Goal: Task Accomplishment & Management: Use online tool/utility

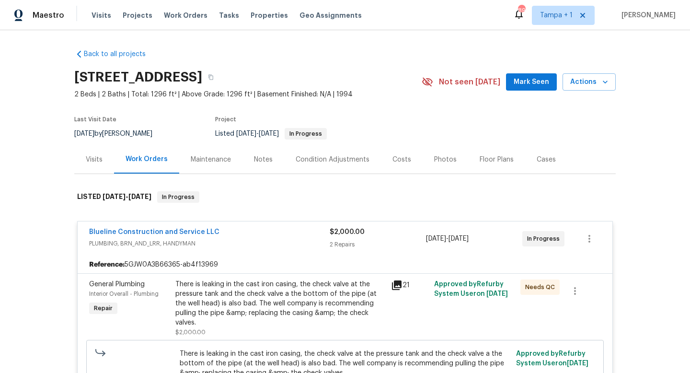
scroll to position [161, 0]
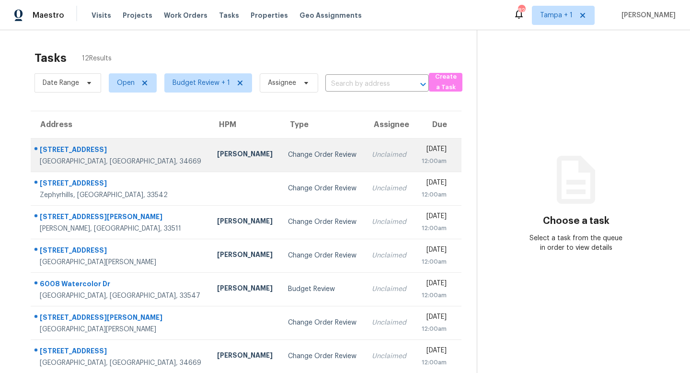
click at [288, 155] on div "Change Order Review" at bounding box center [322, 155] width 69 height 10
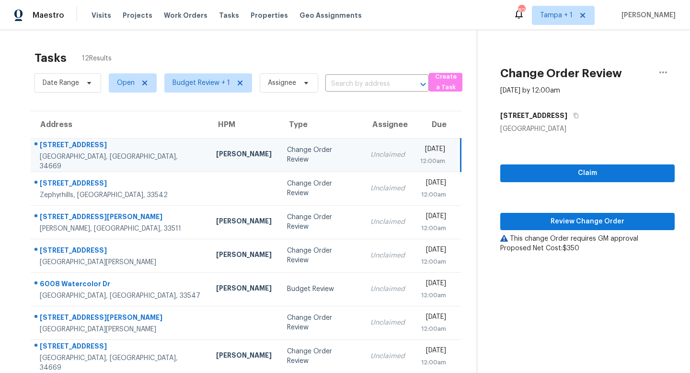
click at [279, 160] on td "Change Order Review" at bounding box center [320, 155] width 83 height 34
click at [588, 219] on span "Review Change Order" at bounding box center [587, 222] width 159 height 12
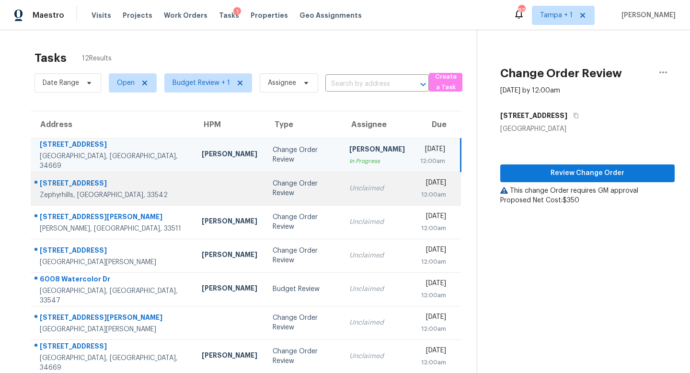
click at [283, 181] on td "Change Order Review" at bounding box center [303, 189] width 77 height 34
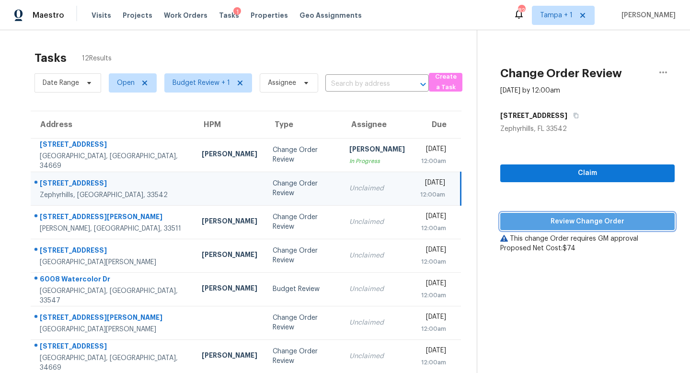
click at [593, 219] on span "Review Change Order" at bounding box center [587, 222] width 159 height 12
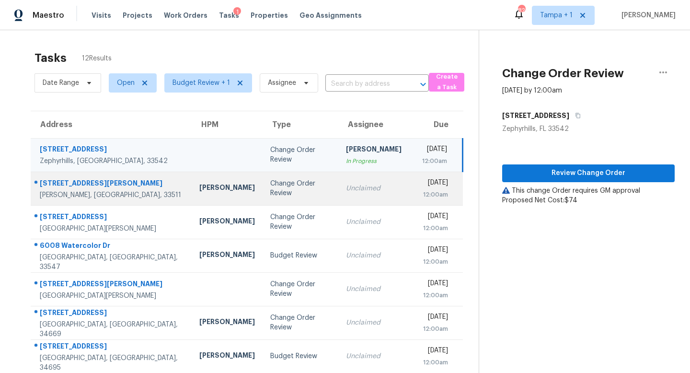
click at [270, 186] on div "Change Order Review" at bounding box center [300, 188] width 60 height 19
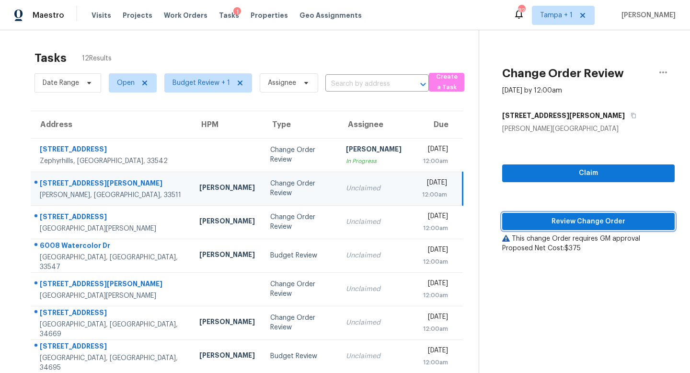
click at [585, 219] on span "Review Change Order" at bounding box center [588, 222] width 157 height 12
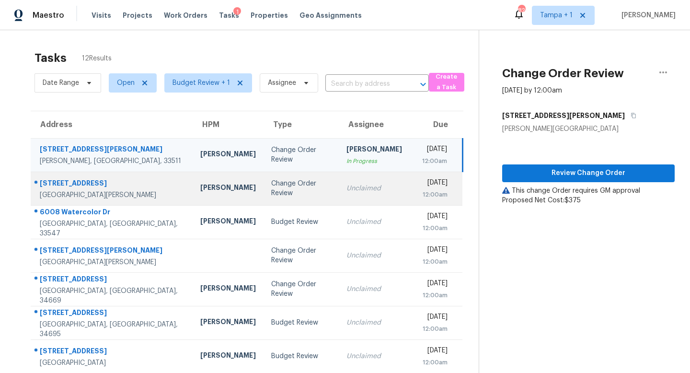
click at [282, 183] on td "Change Order Review" at bounding box center [302, 189] width 76 height 34
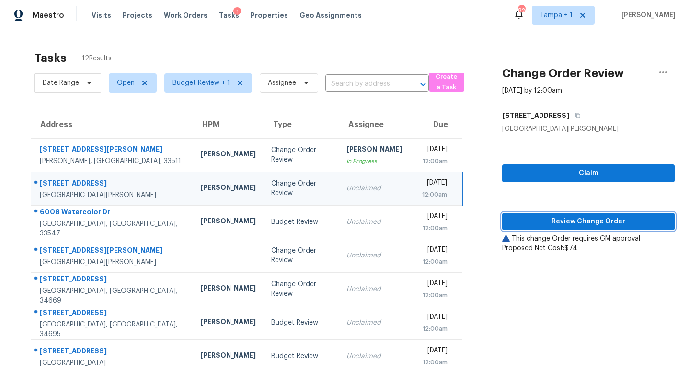
click at [602, 216] on span "Review Change Order" at bounding box center [588, 222] width 157 height 12
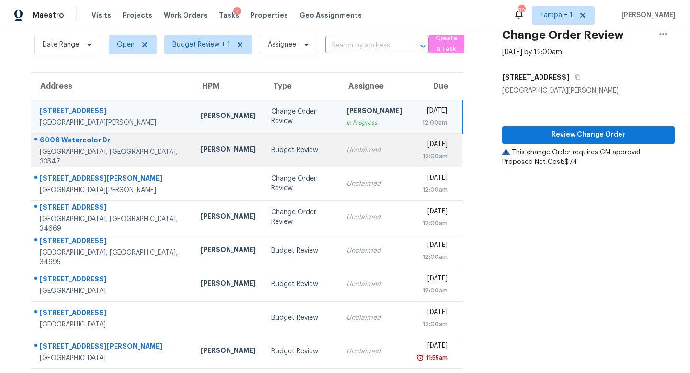
scroll to position [40, 0]
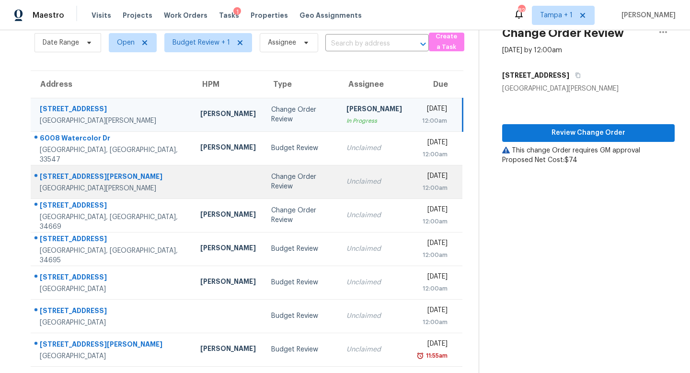
click at [284, 175] on td "Change Order Review" at bounding box center [302, 182] width 76 height 34
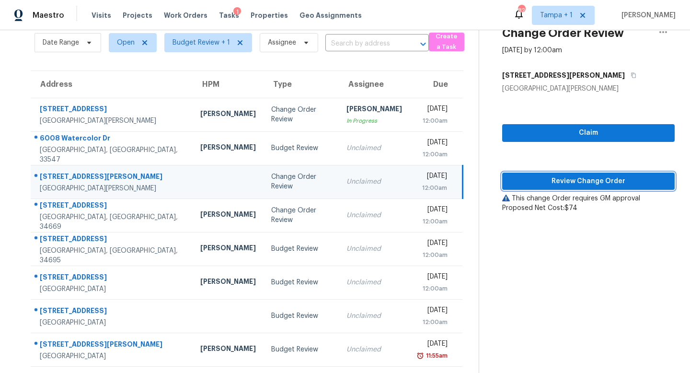
click at [605, 173] on button "Review Change Order" at bounding box center [588, 182] width 173 height 18
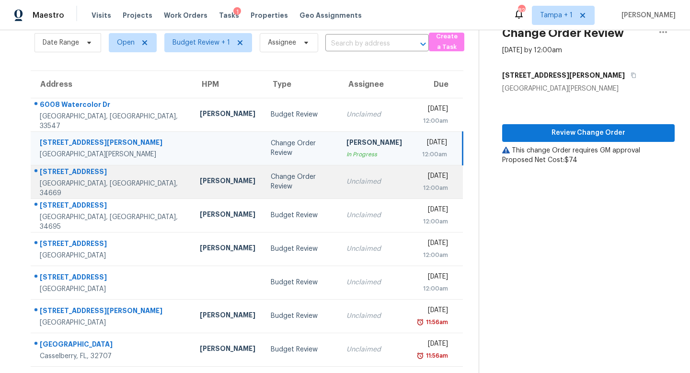
scroll to position [59, 0]
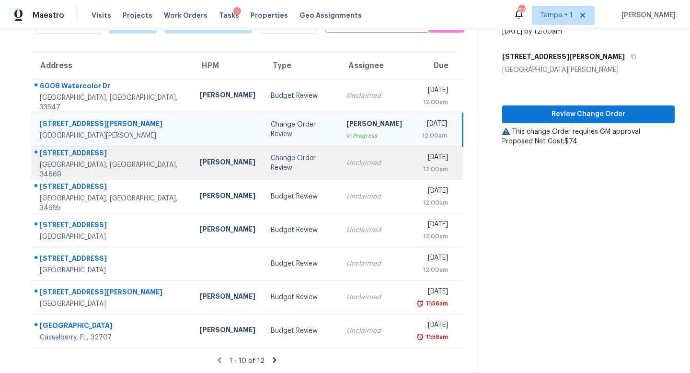
click at [339, 166] on td "Unclaimed" at bounding box center [374, 163] width 71 height 34
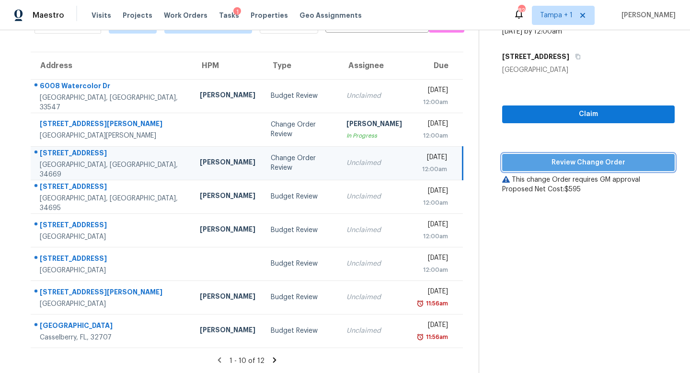
click at [596, 158] on span "Review Change Order" at bounding box center [588, 163] width 157 height 12
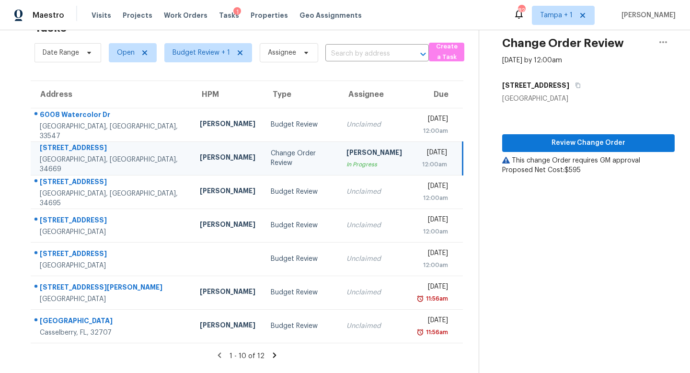
scroll to position [30, 0]
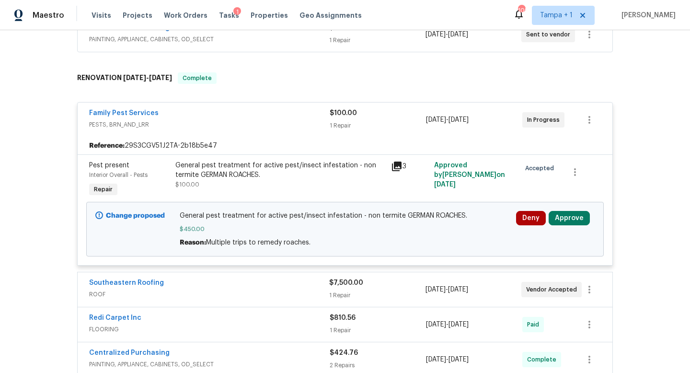
scroll to position [269, 0]
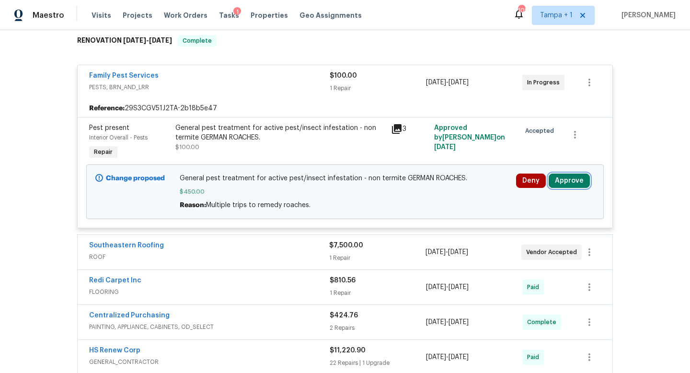
click at [571, 182] on button "Approve" at bounding box center [569, 180] width 41 height 14
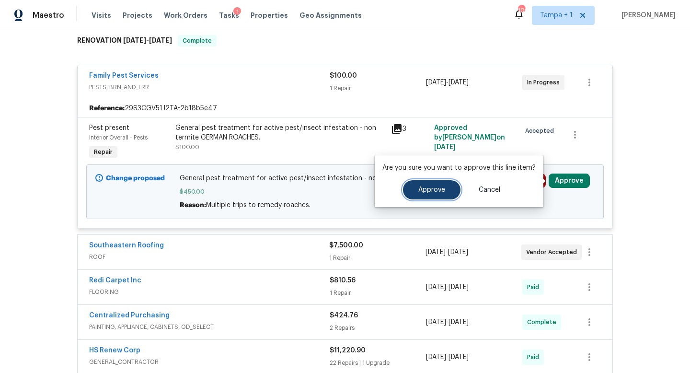
click at [436, 188] on span "Approve" at bounding box center [431, 189] width 27 height 7
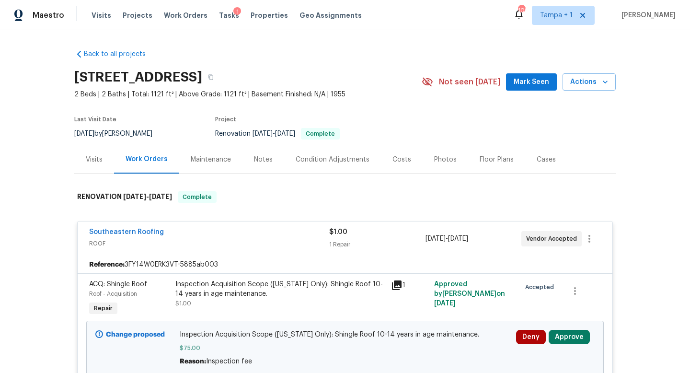
scroll to position [119, 0]
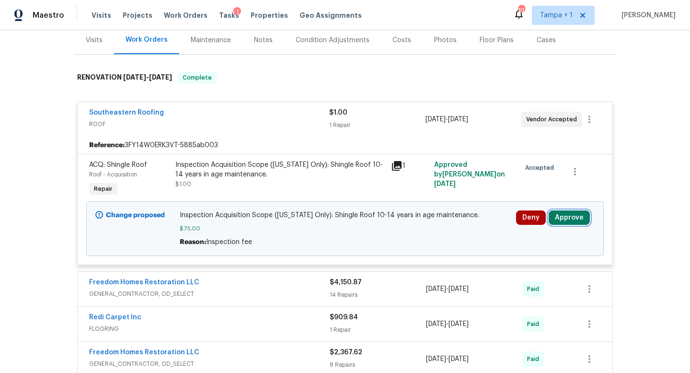
click at [569, 217] on button "Approve" at bounding box center [569, 217] width 41 height 14
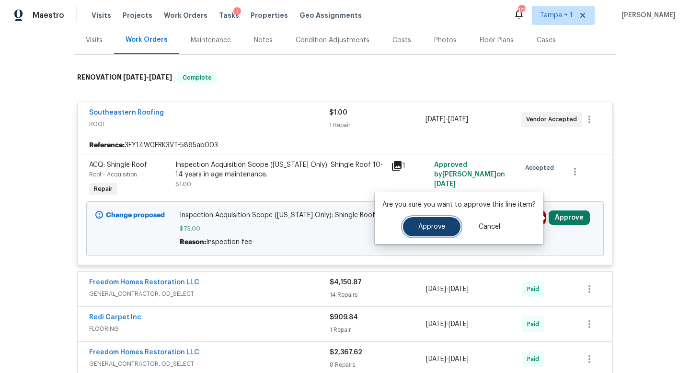
click at [434, 225] on span "Approve" at bounding box center [431, 226] width 27 height 7
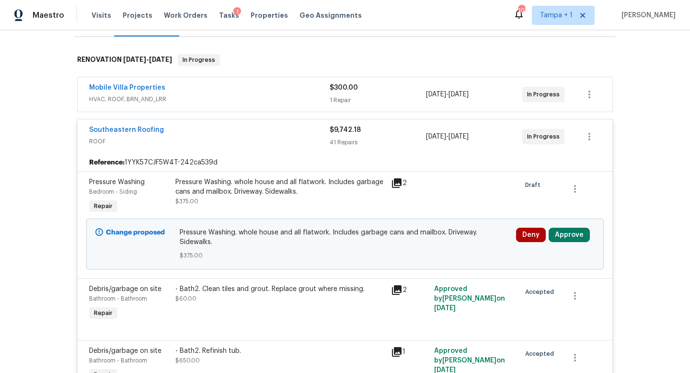
scroll to position [171, 0]
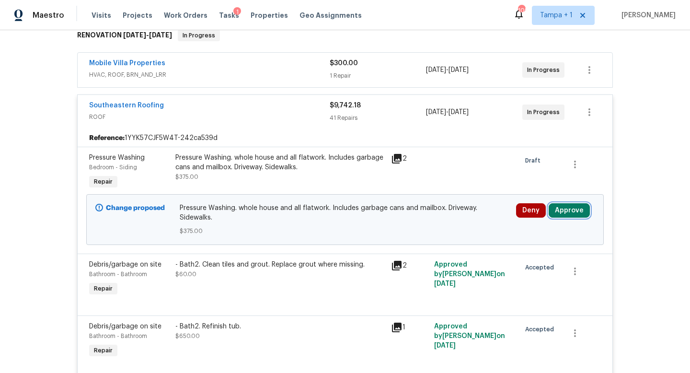
click at [572, 203] on button "Approve" at bounding box center [569, 210] width 41 height 14
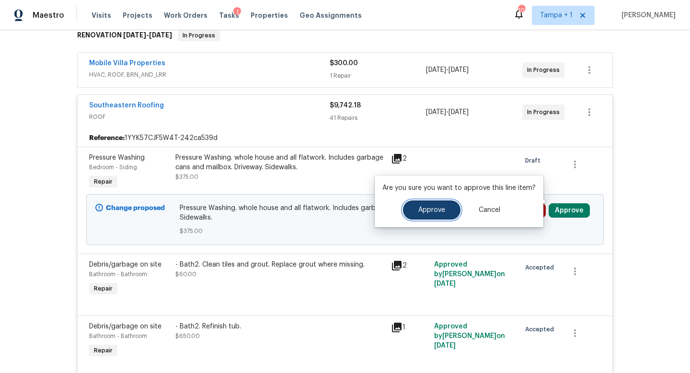
click at [428, 210] on span "Approve" at bounding box center [431, 210] width 27 height 7
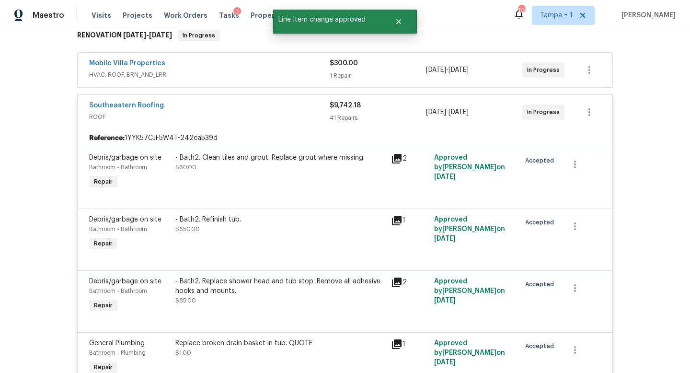
click at [257, 101] on div "Southeastern Roofing" at bounding box center [209, 107] width 241 height 12
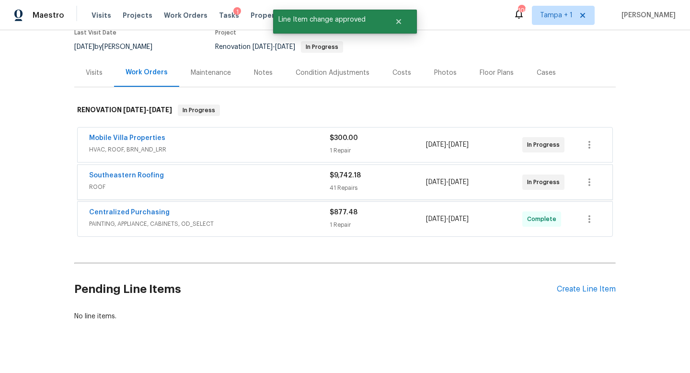
scroll to position [96, 0]
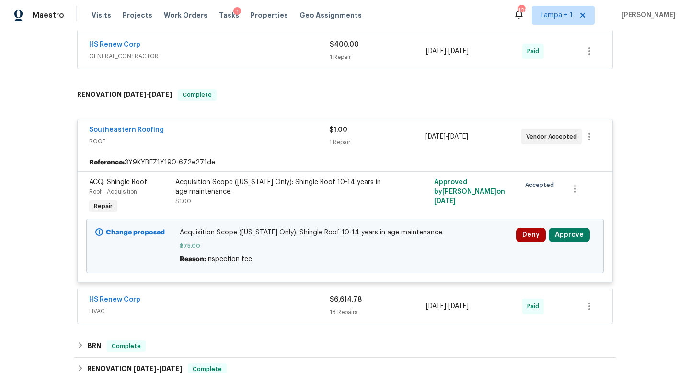
scroll to position [234, 0]
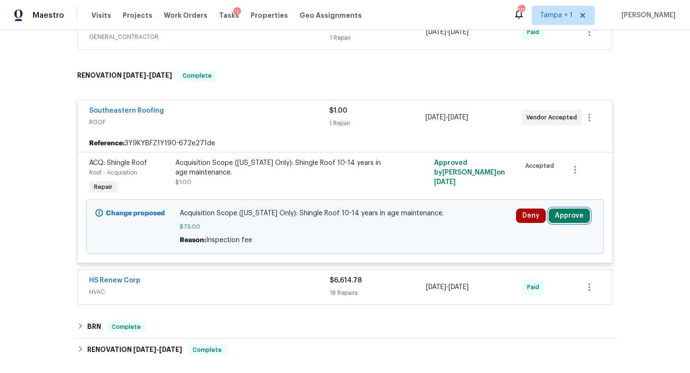
click at [563, 214] on button "Approve" at bounding box center [569, 215] width 41 height 14
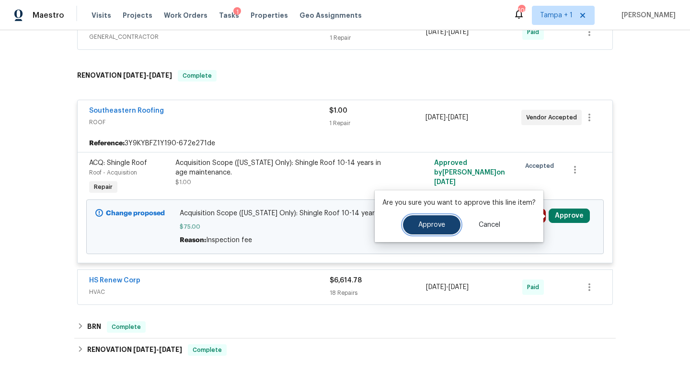
click at [435, 221] on span "Approve" at bounding box center [431, 224] width 27 height 7
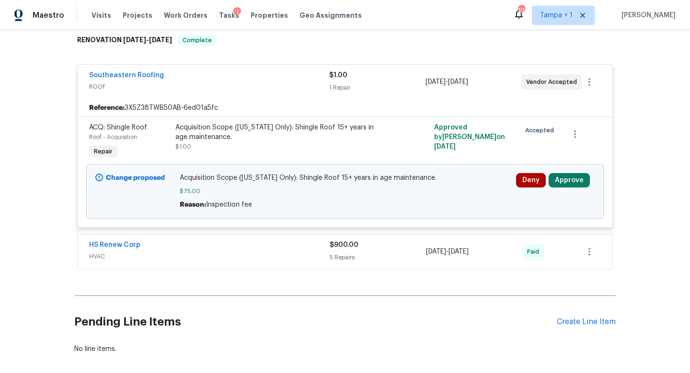
scroll to position [172, 0]
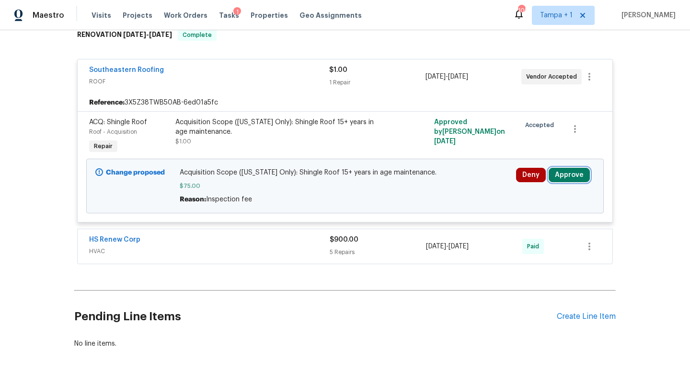
click at [567, 168] on button "Approve" at bounding box center [569, 175] width 41 height 14
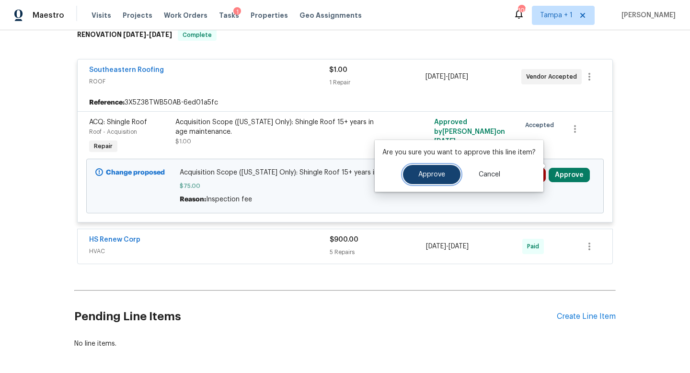
click at [429, 173] on span "Approve" at bounding box center [431, 174] width 27 height 7
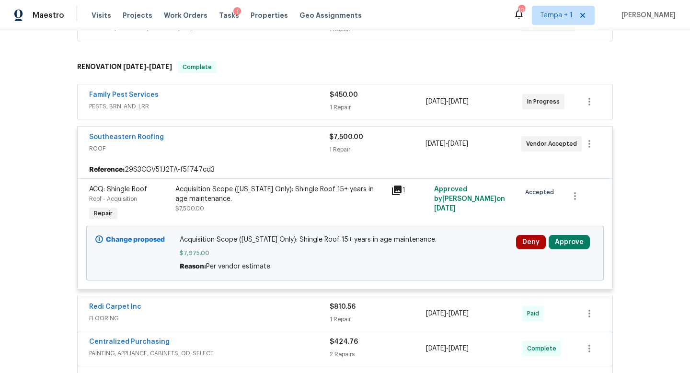
scroll to position [243, 0]
click at [567, 243] on button "Approve" at bounding box center [569, 241] width 41 height 14
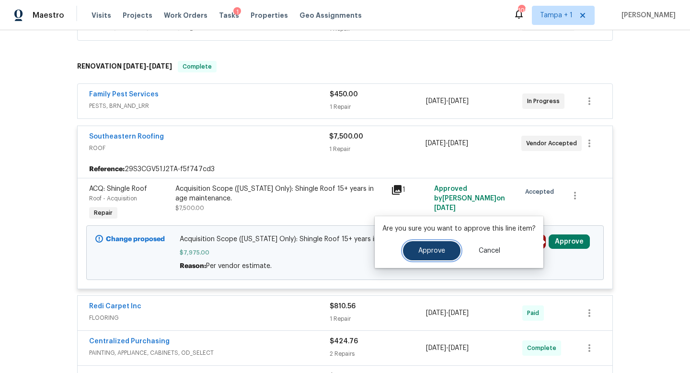
click at [450, 253] on button "Approve" at bounding box center [432, 250] width 58 height 19
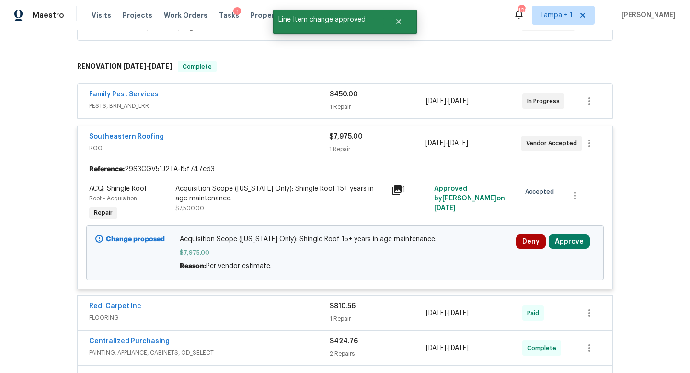
click at [291, 140] on div "Southeastern Roofing" at bounding box center [209, 138] width 240 height 12
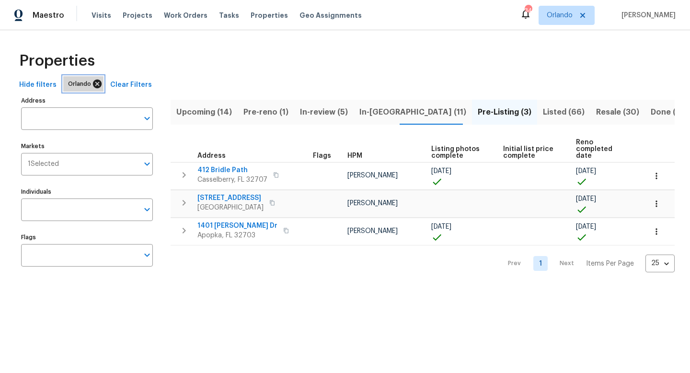
click at [93, 85] on icon at bounding box center [97, 84] width 11 height 11
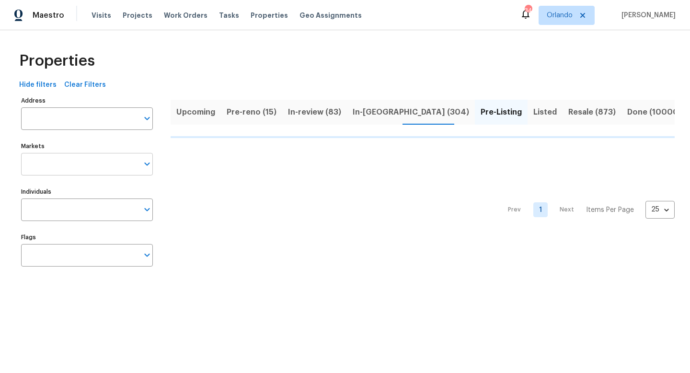
click at [93, 167] on input "Markets" at bounding box center [79, 164] width 117 height 23
click at [80, 171] on input "Markets" at bounding box center [79, 164] width 117 height 23
click at [85, 168] on input "Markets" at bounding box center [79, 164] width 117 height 23
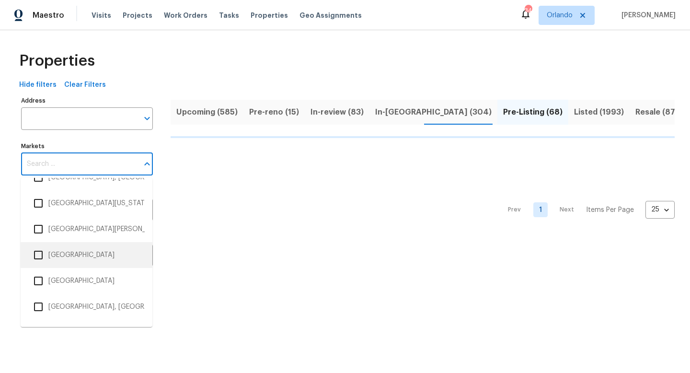
scroll to position [1932, 0]
click at [39, 259] on input "checkbox" at bounding box center [38, 254] width 20 height 20
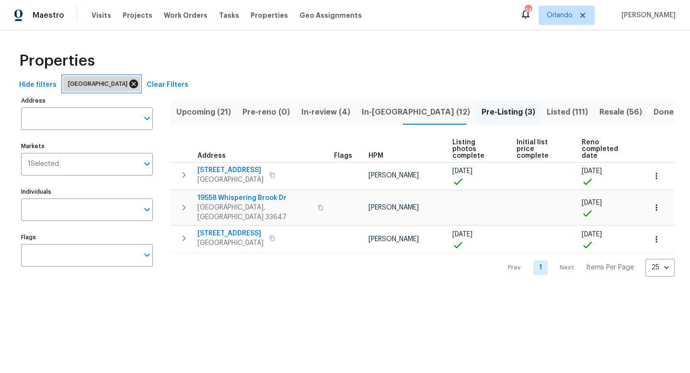
click at [128, 83] on icon at bounding box center [133, 84] width 11 height 11
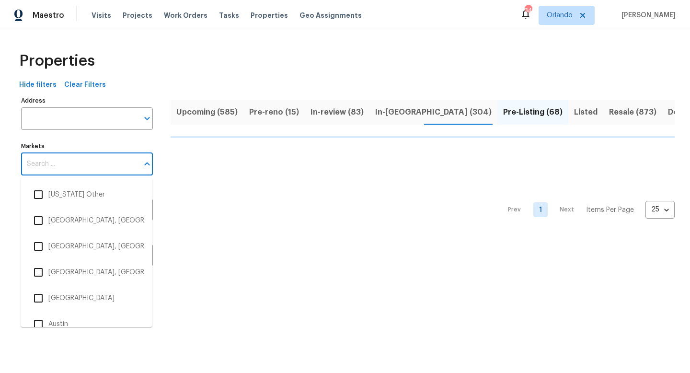
click at [75, 167] on input "Markets" at bounding box center [79, 164] width 117 height 23
click at [101, 164] on input "Markets" at bounding box center [79, 164] width 117 height 23
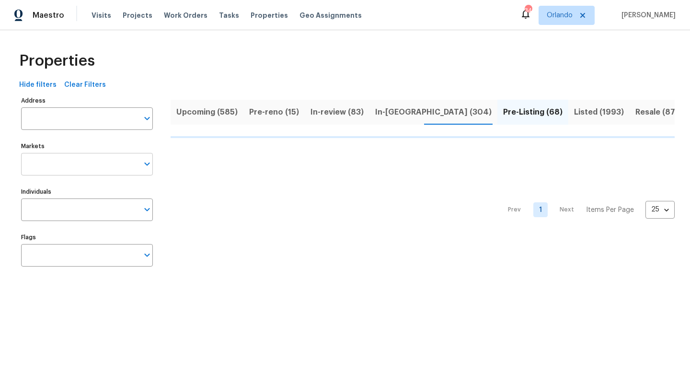
click at [127, 166] on input "Markets" at bounding box center [79, 164] width 117 height 23
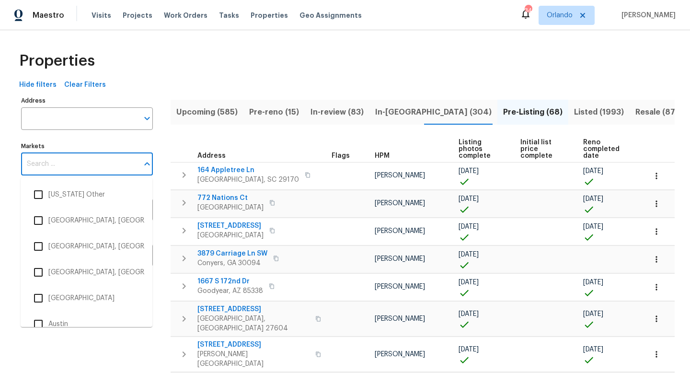
click at [84, 169] on input "Markets" at bounding box center [79, 164] width 117 height 23
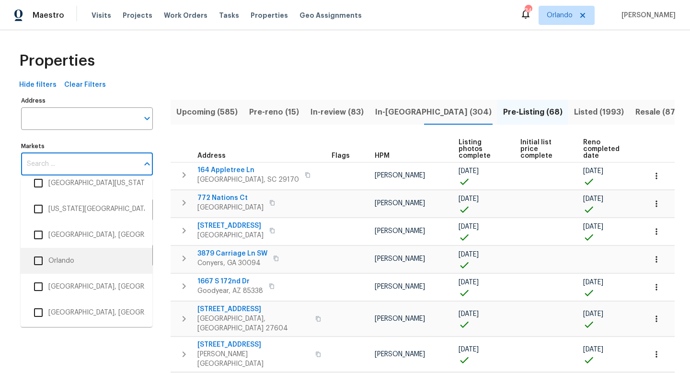
scroll to position [1383, 0]
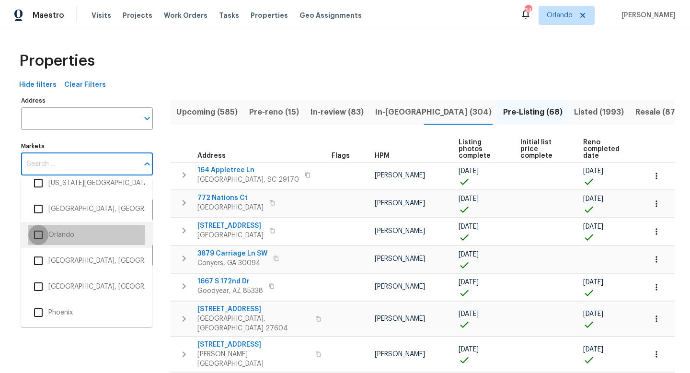
click at [39, 234] on input "checkbox" at bounding box center [38, 235] width 20 height 20
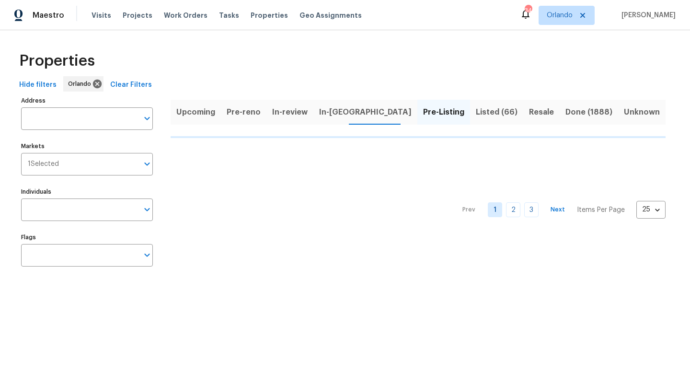
click at [217, 58] on div "Properties" at bounding box center [344, 61] width 659 height 31
